Goal: Task Accomplishment & Management: Manage account settings

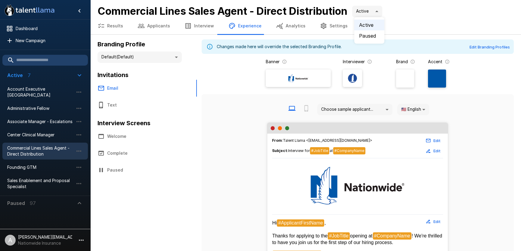
click at [378, 11] on body ".st0{fill:#FFFFFF;} .st1{fill:#76a4ed;} Dashboard New Campaign Active 7 Account…" at bounding box center [260, 125] width 521 height 251
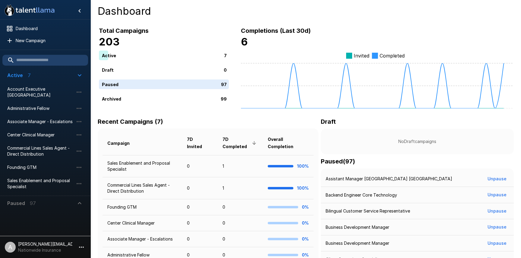
scroll to position [0, 0]
click at [31, 42] on span "New Campaign" at bounding box center [49, 41] width 67 height 6
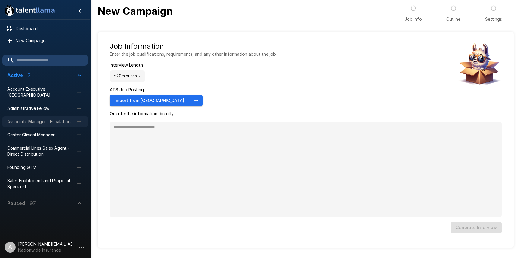
click at [38, 119] on span "Associate Manager - Escalations" at bounding box center [40, 122] width 66 height 6
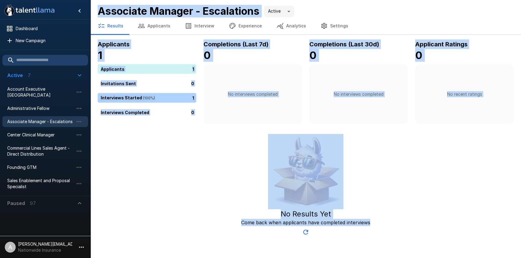
drag, startPoint x: 99, startPoint y: 8, endPoint x: 417, endPoint y: 246, distance: 396.6
click at [435, 242] on div ".st0{fill:#FFFFFF;} .st1{fill:#76a4ed;} Dashboard New Campaign Active 7 Account…" at bounding box center [260, 129] width 521 height 258
click at [128, 24] on button "Results" at bounding box center [110, 25] width 40 height 17
click at [142, 25] on icon "button" at bounding box center [141, 25] width 7 height 7
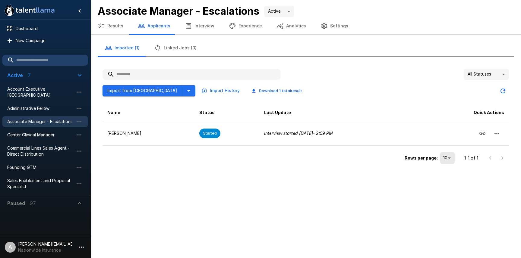
click at [387, 200] on div ".st0{fill:#FFFFFF;} .st1{fill:#76a4ed;} Dashboard New Campaign Active 7 Account…" at bounding box center [260, 129] width 521 height 258
click at [283, 14] on body ".st0{fill:#FFFFFF;} .st1{fill:#76a4ed;} Dashboard New Campaign Active 7 Account…" at bounding box center [260, 129] width 521 height 258
click at [340, 17] on div at bounding box center [260, 129] width 521 height 258
click at [280, 10] on body ".st0{fill:#FFFFFF;} .st1{fill:#76a4ed;} Dashboard New Campaign Active 7 Account…" at bounding box center [260, 129] width 521 height 258
click at [288, 34] on li "Paused" at bounding box center [282, 35] width 30 height 11
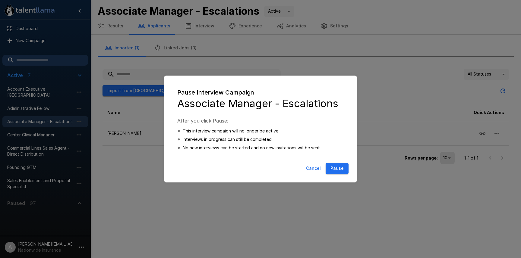
click at [315, 167] on button "Cancel" at bounding box center [313, 168] width 20 height 11
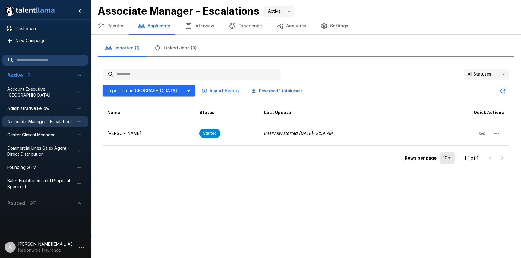
click at [81, 206] on icon "button" at bounding box center [79, 203] width 7 height 7
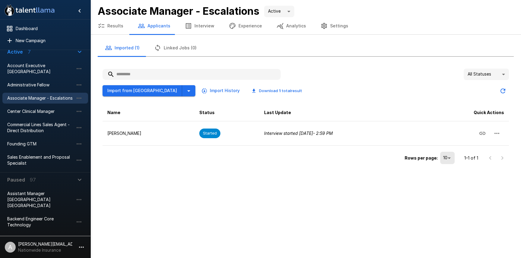
scroll to position [57, 0]
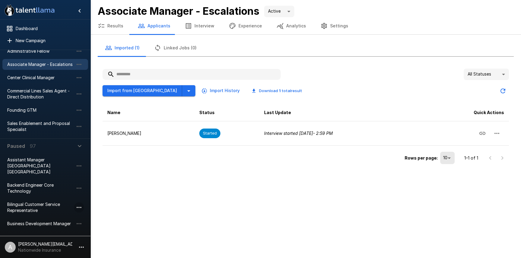
click at [78, 204] on icon "button" at bounding box center [78, 207] width 7 height 7
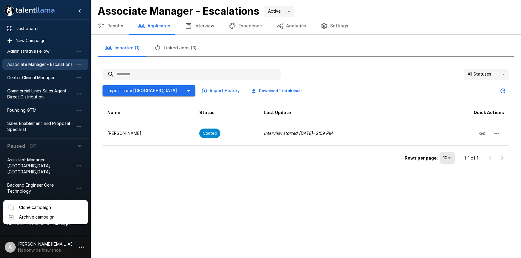
click at [37, 196] on div at bounding box center [260, 129] width 521 height 258
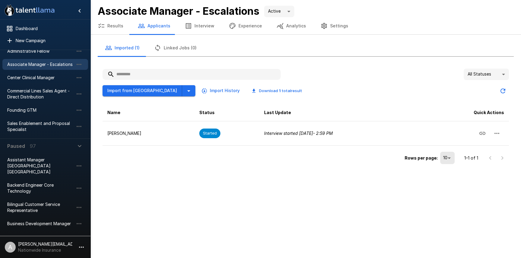
click at [29, 202] on span "Bilingual Customer Service Representative" at bounding box center [40, 208] width 66 height 12
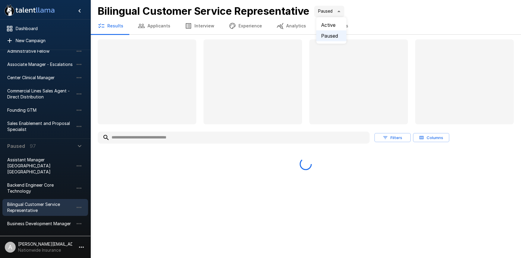
click at [328, 12] on body ".st0{fill:#FFFFFF;} .st1{fill:#76a4ed;} Dashboard New Campaign Active 7 Account…" at bounding box center [260, 129] width 521 height 258
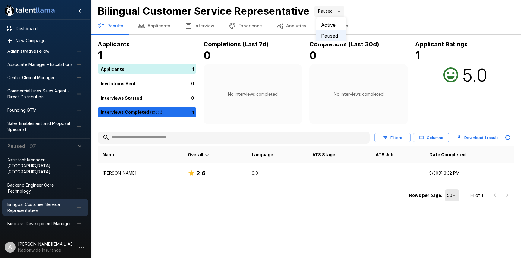
click at [330, 21] on li "Active" at bounding box center [331, 25] width 30 height 11
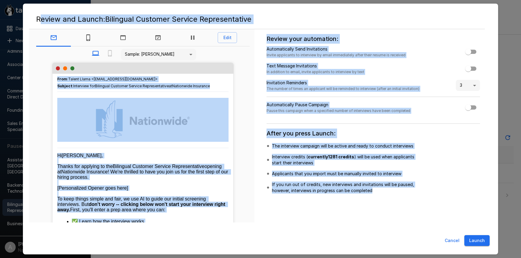
drag, startPoint x: 39, startPoint y: 20, endPoint x: 464, endPoint y: 248, distance: 482.5
click at [464, 249] on div "Review and Launch: Bilingual Customer Service Representative Edit Sample: [PERS…" at bounding box center [260, 129] width 475 height 251
